Goal: Navigation & Orientation: Find specific page/section

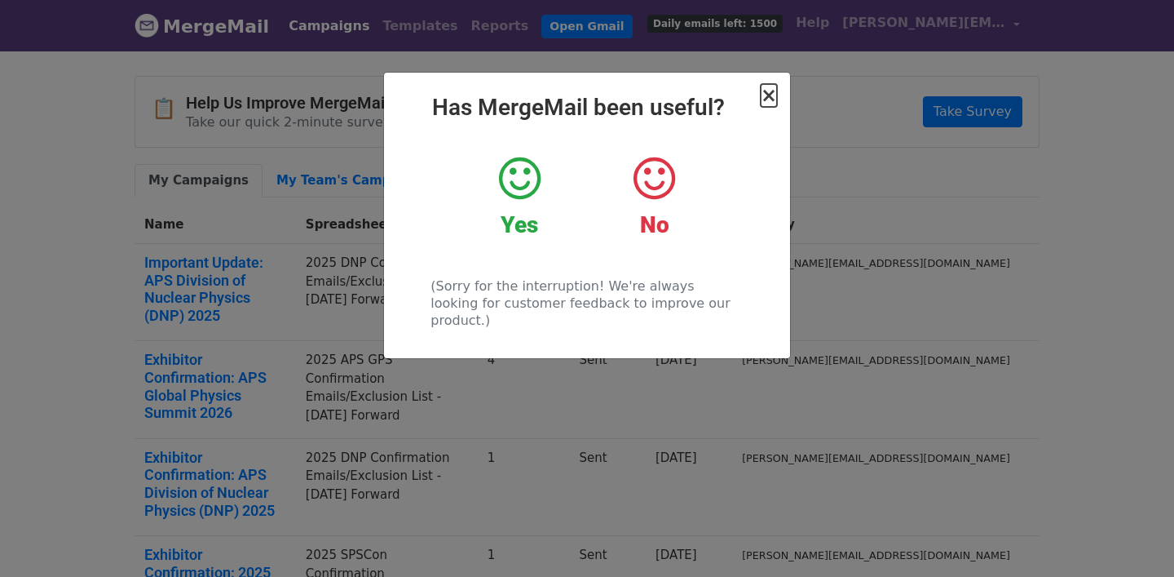
click at [770, 96] on span "×" at bounding box center [769, 95] width 16 height 23
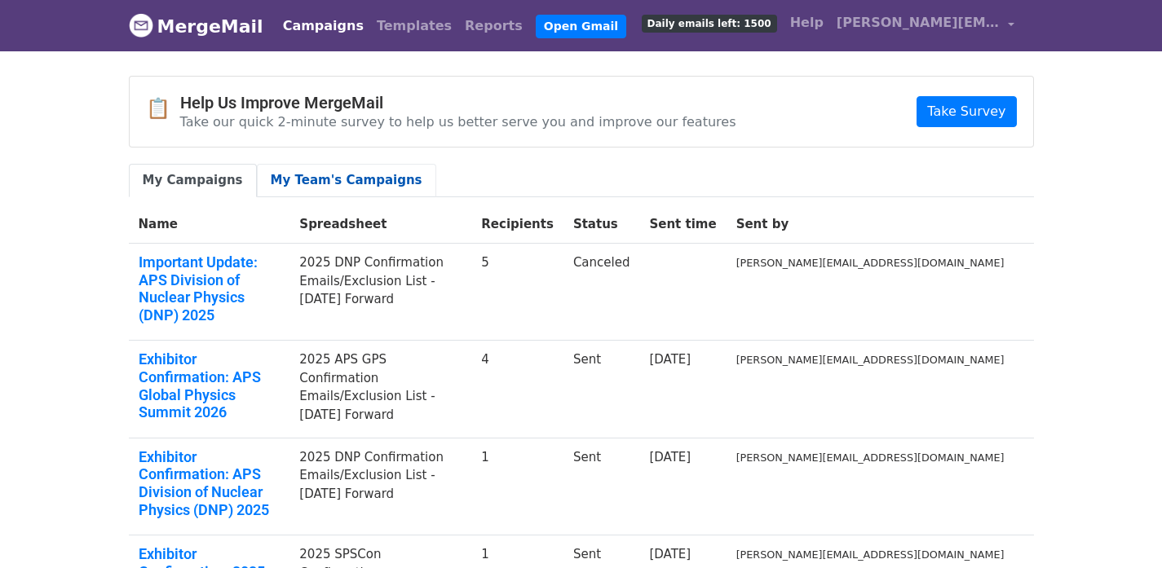
click at [289, 184] on link "My Team's Campaigns" at bounding box center [346, 180] width 179 height 33
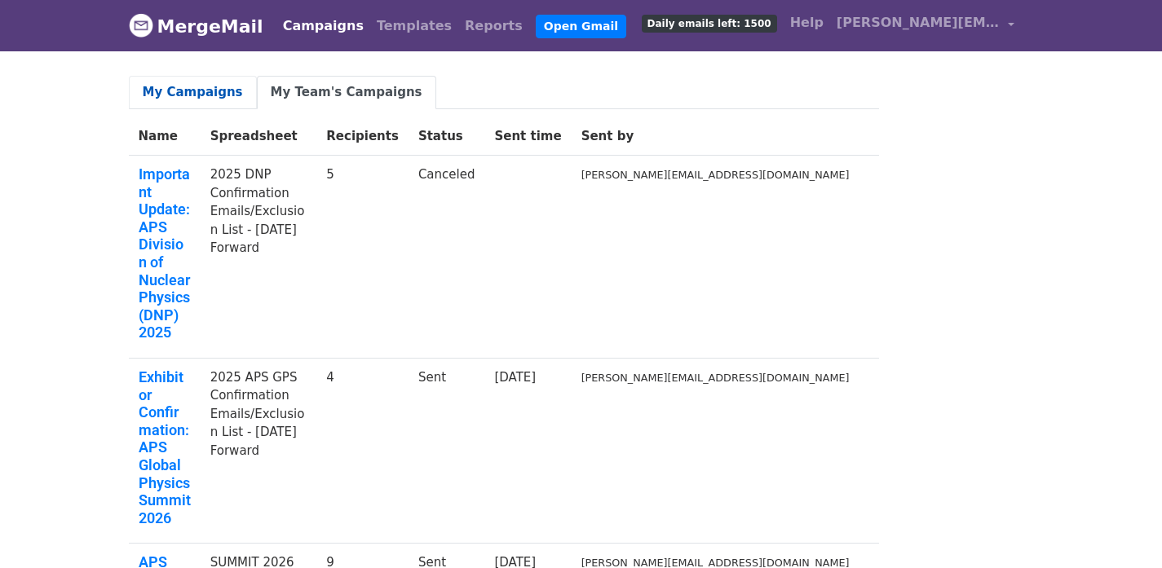
click at [176, 93] on link "My Campaigns" at bounding box center [193, 92] width 128 height 33
